Goal: Check status

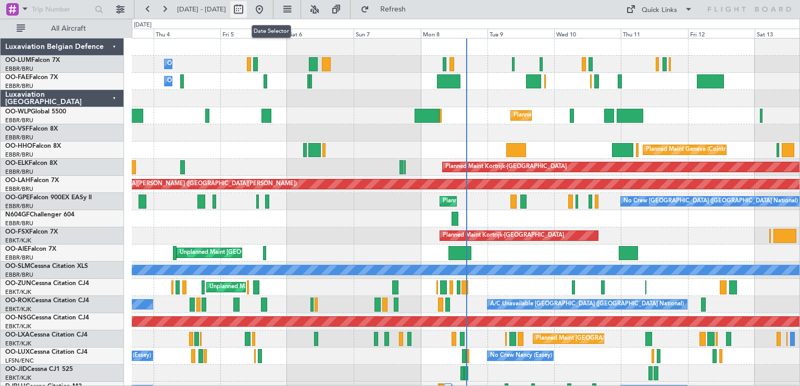
click at [247, 7] on button at bounding box center [238, 9] width 17 height 17
select select "9"
select select "2025"
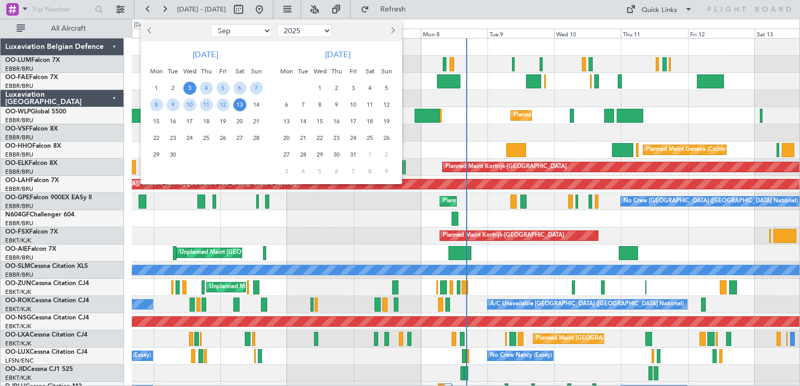
click at [291, 105] on span "6" at bounding box center [286, 104] width 13 height 13
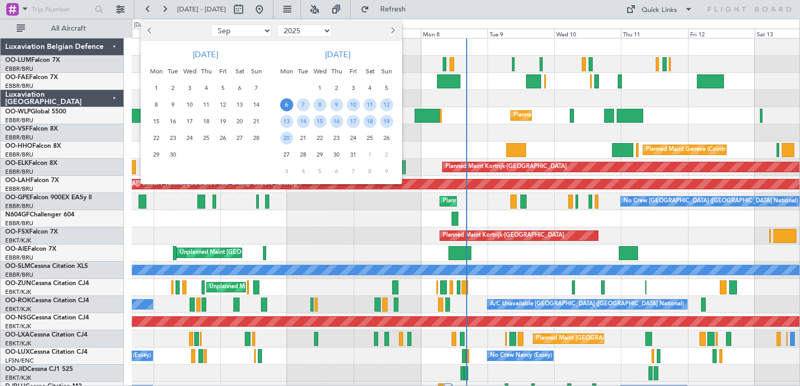
click at [291, 105] on span "6" at bounding box center [286, 104] width 13 height 13
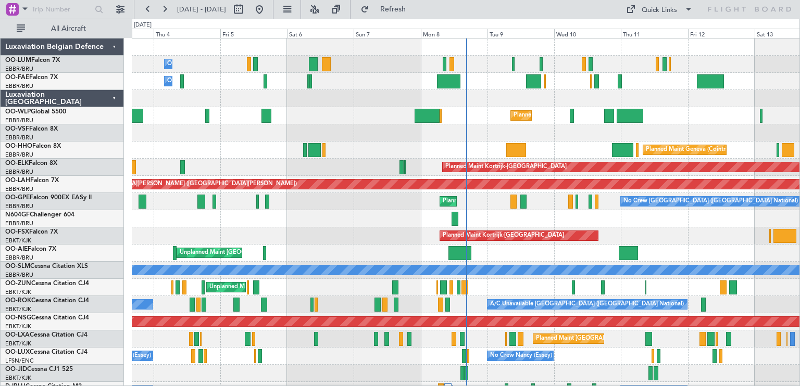
select select "10"
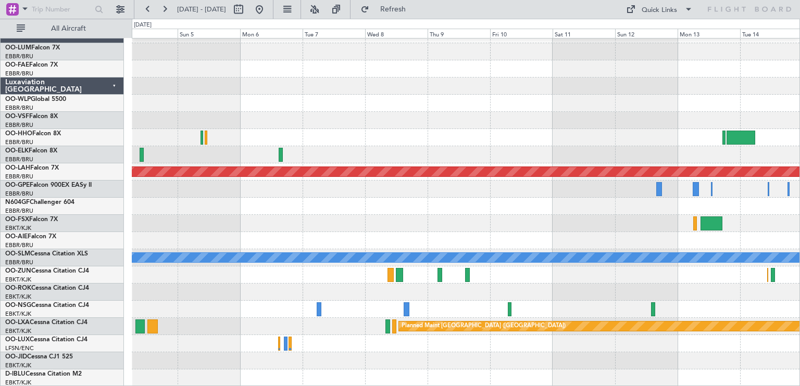
scroll to position [12, 0]
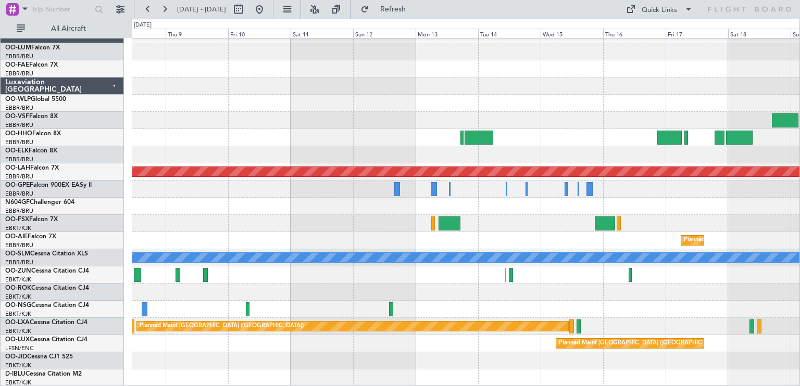
click at [133, 191] on div "Planned Maint [PERSON_NAME]-[GEOGRAPHIC_DATA][PERSON_NAME] ([GEOGRAPHIC_DATA][P…" at bounding box center [465, 206] width 667 height 361
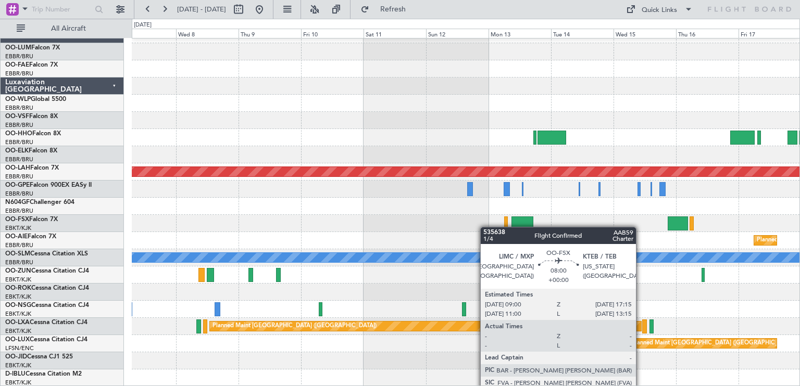
scroll to position [0, 0]
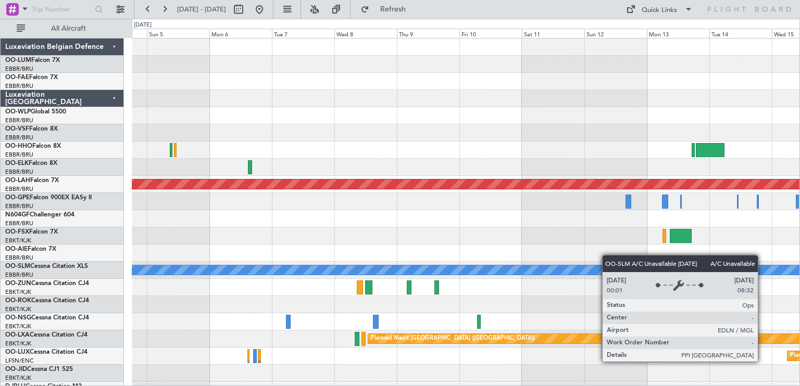
click at [643, 269] on div "Planned Maint [PERSON_NAME]-[GEOGRAPHIC_DATA][PERSON_NAME] ([GEOGRAPHIC_DATA][P…" at bounding box center [465, 219] width 667 height 361
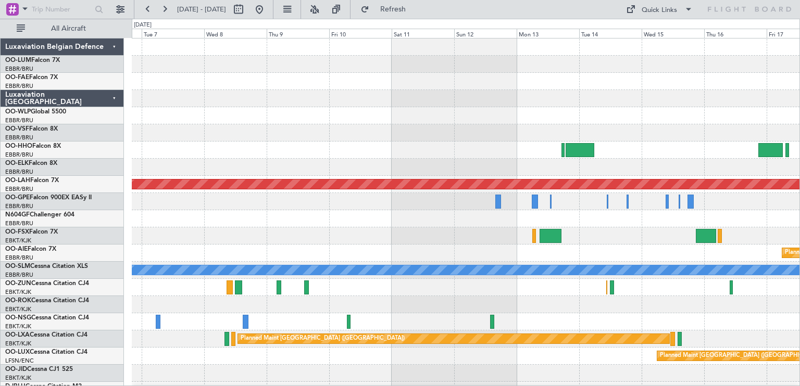
click at [609, 239] on div at bounding box center [465, 236] width 667 height 17
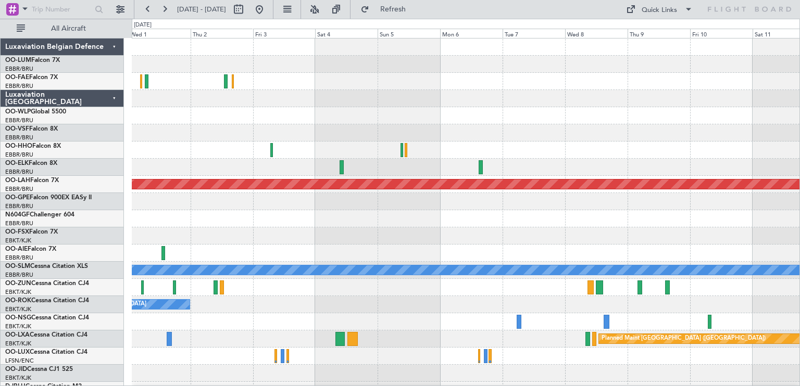
click at [595, 277] on div "Owner Melsbroek Air Base Owner [GEOGRAPHIC_DATA] Planned [GEOGRAPHIC_DATA][PERS…" at bounding box center [465, 219] width 667 height 361
